Goal: Understand process/instructions: Learn how to perform a task or action

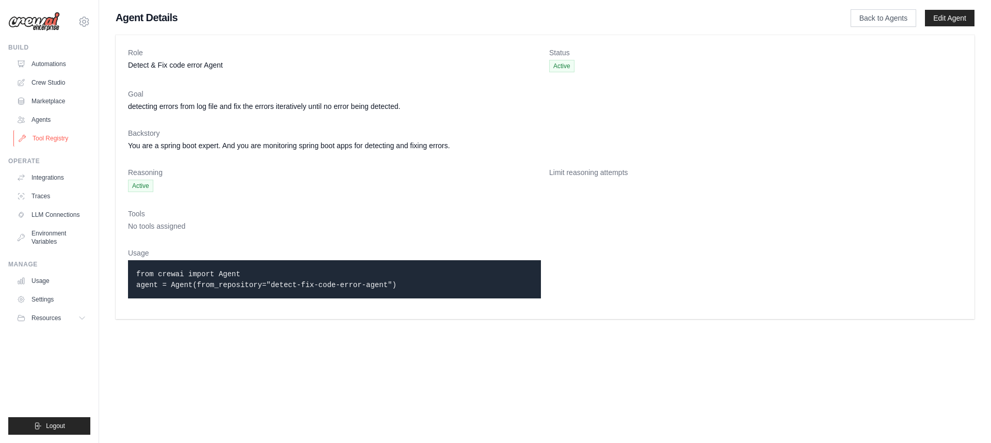
click at [61, 137] on link "Tool Registry" at bounding box center [52, 138] width 78 height 17
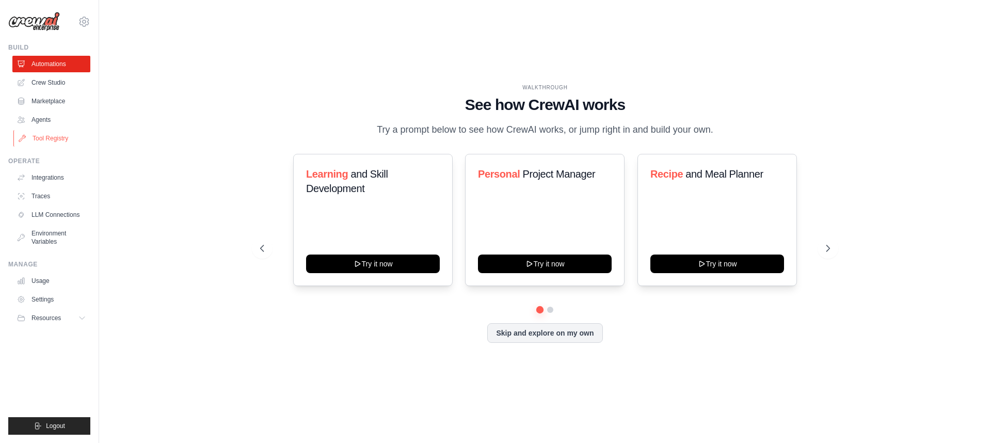
click at [61, 135] on link "Tool Registry" at bounding box center [52, 138] width 78 height 17
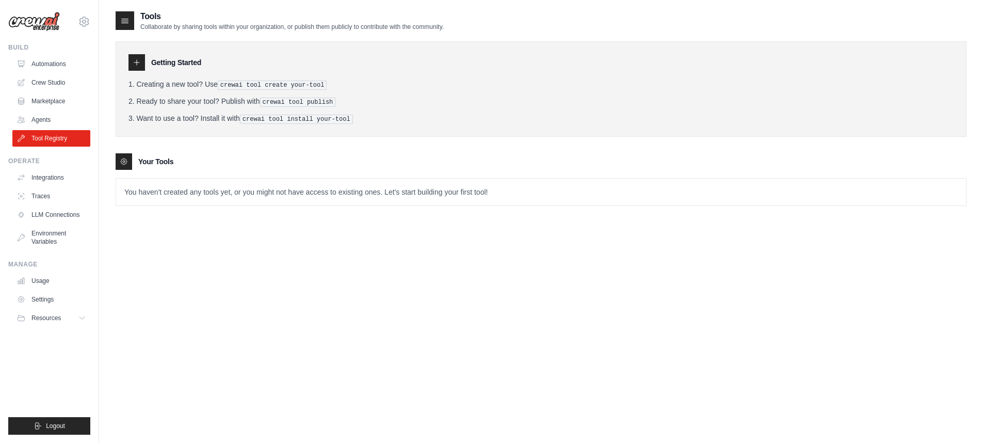
click at [125, 20] on icon at bounding box center [125, 20] width 10 height 10
click at [158, 163] on h3 "Your Tools" at bounding box center [155, 161] width 35 height 10
click at [161, 193] on p "You haven't created any tools yet, or you might not have access to existing one…" at bounding box center [541, 192] width 850 height 27
click at [124, 161] on icon at bounding box center [124, 161] width 8 height 8
click at [259, 83] on pre "crewai tool create your-tool" at bounding box center [272, 85] width 109 height 9
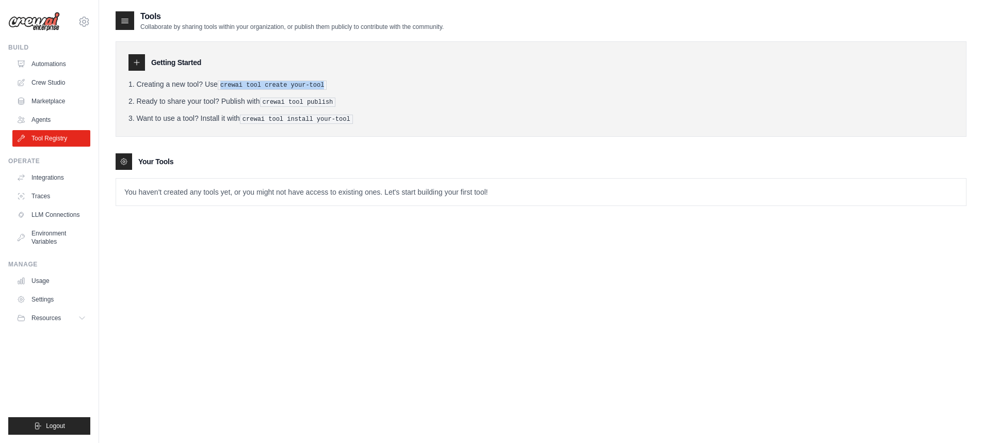
drag, startPoint x: 216, startPoint y: 83, endPoint x: 321, endPoint y: 90, distance: 104.5
click at [321, 90] on ol "Creating a new tool? Use crewai tool create your-tool Ready to share your tool?…" at bounding box center [541, 101] width 825 height 45
click at [197, 237] on div "Tools Collaborate by sharing tools within your organization, or publish them pu…" at bounding box center [541, 231] width 851 height 443
click at [137, 62] on icon at bounding box center [137, 62] width 8 height 8
click at [162, 97] on li "Ready to share your tool? Publish with crewai tool publish" at bounding box center [541, 101] width 825 height 11
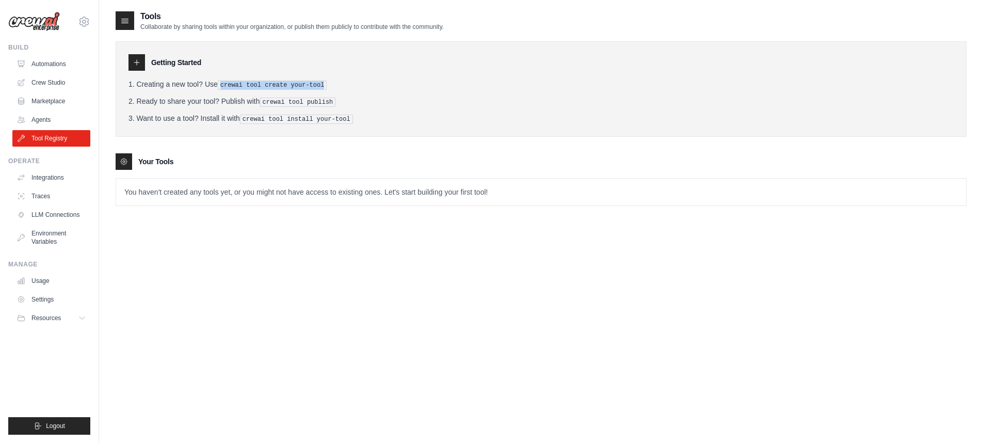
drag, startPoint x: 215, startPoint y: 84, endPoint x: 325, endPoint y: 81, distance: 109.4
click at [325, 81] on li "Creating a new tool? Use crewai tool create your-tool" at bounding box center [541, 84] width 825 height 11
click at [295, 81] on pre "crewai tool create your-tool" at bounding box center [272, 85] width 109 height 9
click at [49, 178] on link "Integrations" at bounding box center [52, 177] width 78 height 17
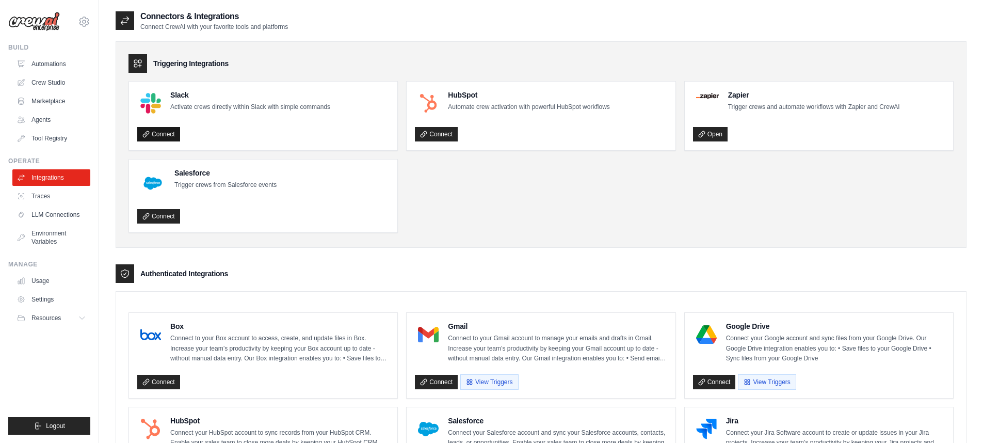
click at [167, 134] on link "Connect" at bounding box center [158, 134] width 43 height 14
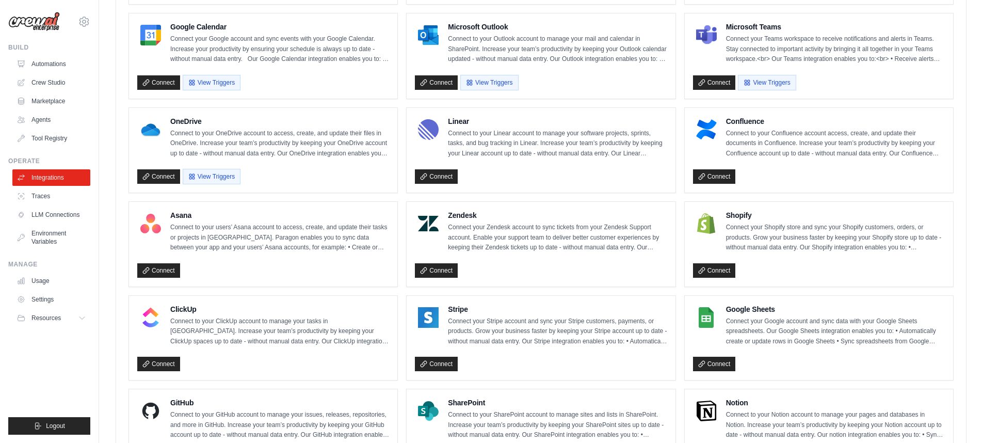
scroll to position [236, 0]
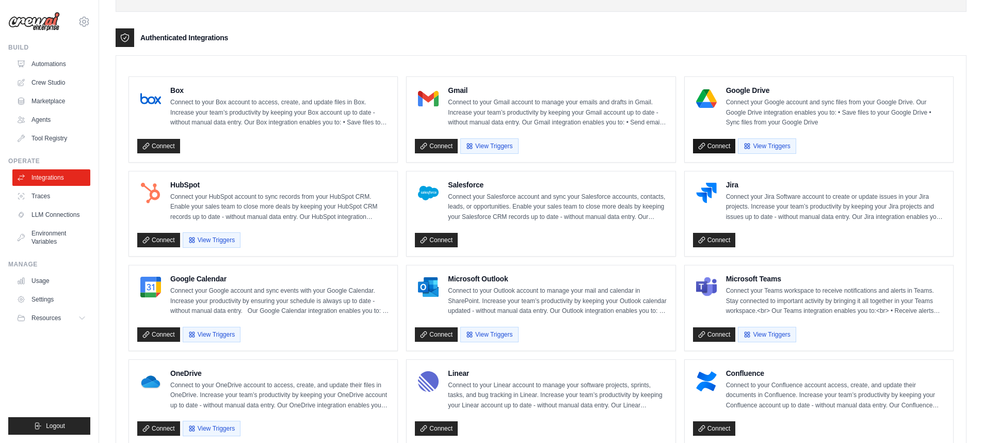
click at [706, 140] on link "Connect" at bounding box center [714, 146] width 43 height 14
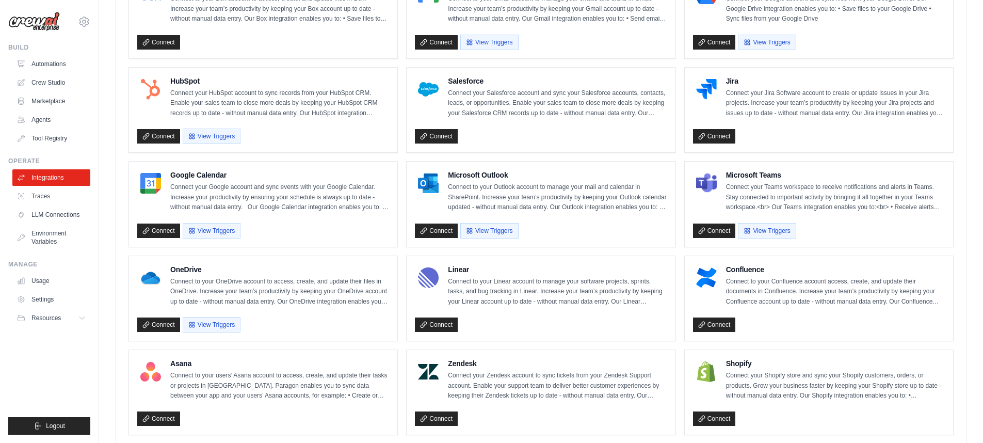
scroll to position [233, 0]
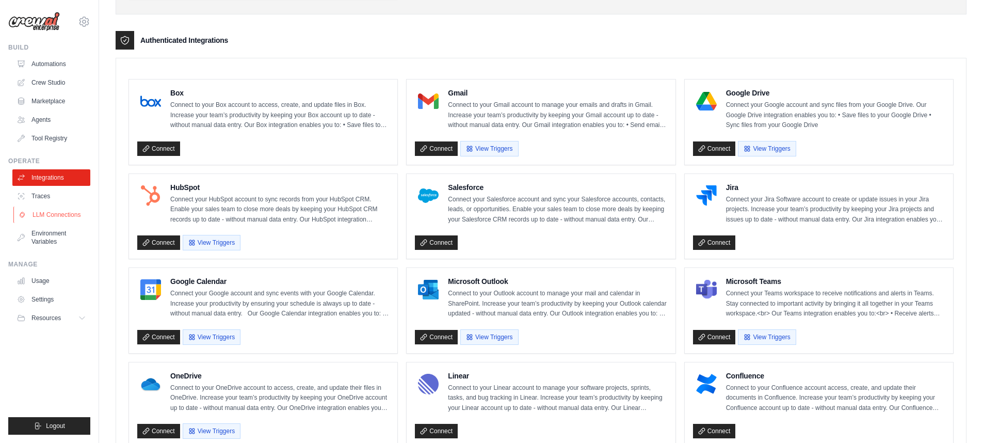
click at [53, 214] on link "LLM Connections" at bounding box center [52, 214] width 78 height 17
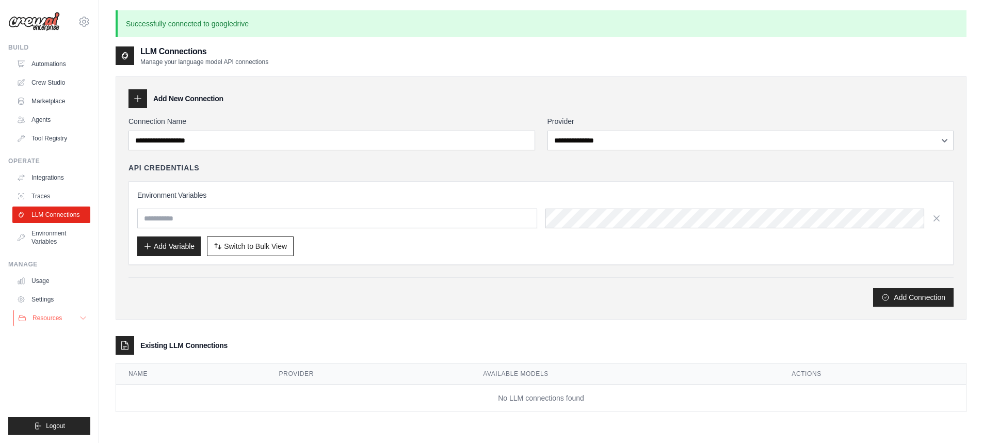
click at [86, 317] on icon at bounding box center [83, 318] width 8 height 8
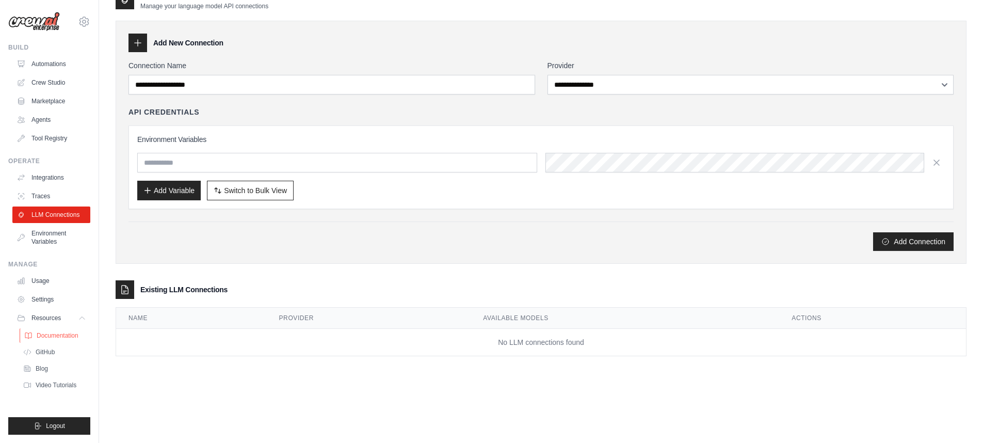
click at [68, 337] on span "Documentation" at bounding box center [58, 335] width 42 height 8
